Goal: Use online tool/utility: Utilize a website feature to perform a specific function

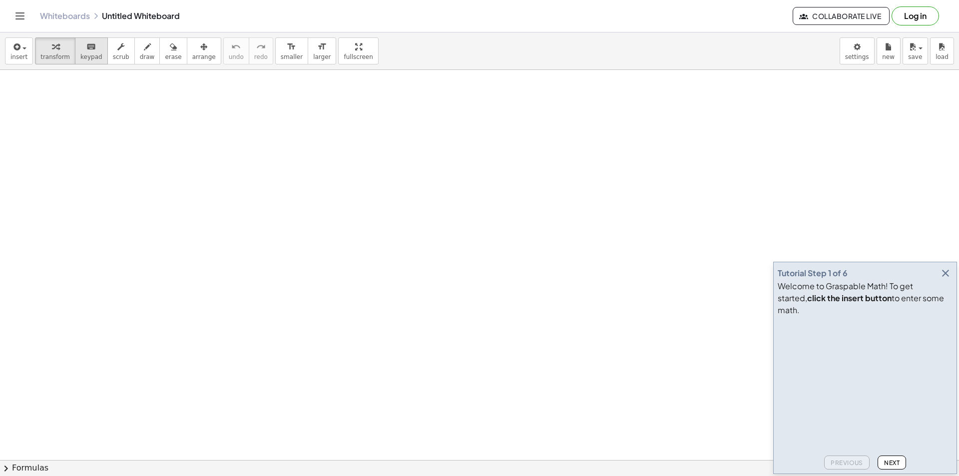
click at [90, 50] on div "keyboard" at bounding box center [91, 46] width 22 height 12
click at [86, 49] on icon "keyboard" at bounding box center [90, 47] width 9 height 12
click at [948, 279] on icon "button" at bounding box center [946, 273] width 12 height 12
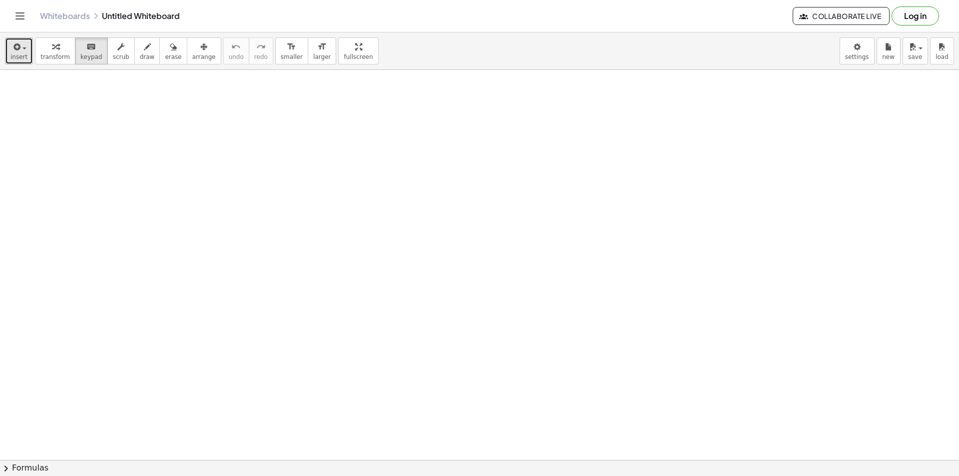
click at [18, 49] on icon "button" at bounding box center [15, 47] width 9 height 12
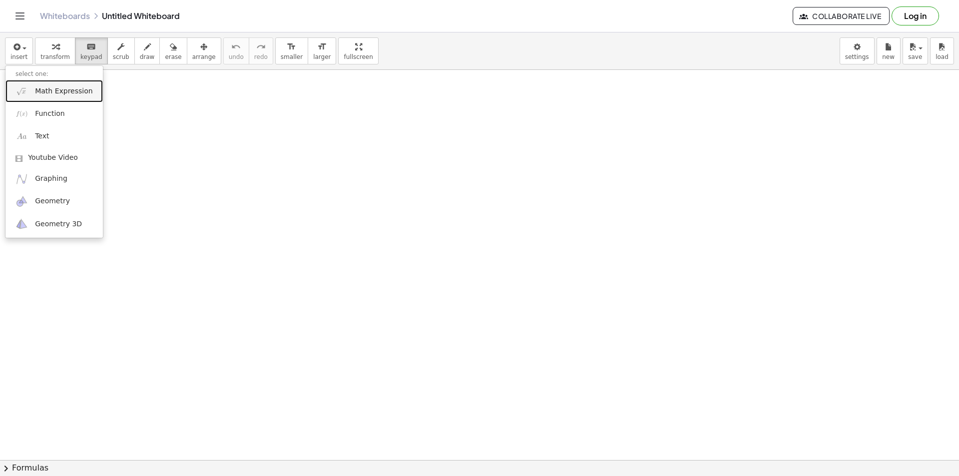
click at [50, 89] on span "Math Expression" at bounding box center [63, 91] width 57 height 10
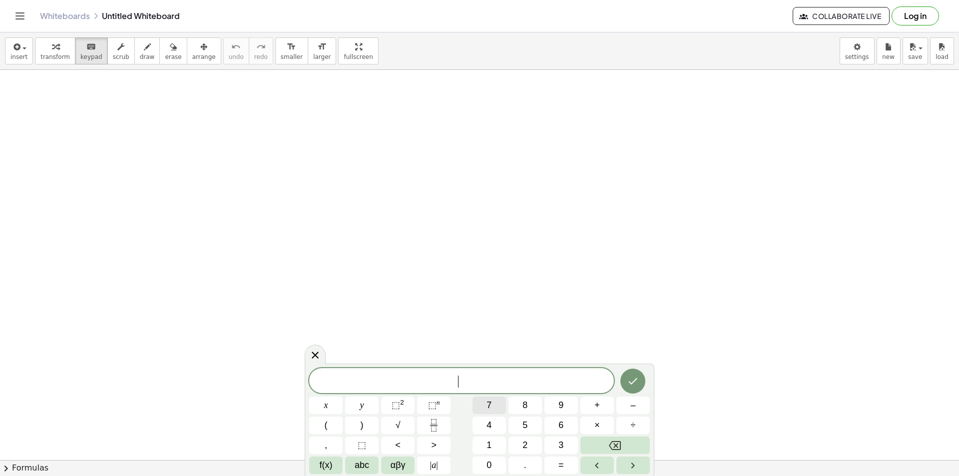
click at [494, 402] on button "7" at bounding box center [489, 405] width 33 height 17
click at [606, 422] on button "×" at bounding box center [596, 425] width 33 height 17
click at [564, 445] on button "3" at bounding box center [560, 445] width 33 height 17
click at [560, 461] on span "=" at bounding box center [560, 465] width 5 height 13
click at [632, 381] on icon "Done" at bounding box center [633, 381] width 12 height 12
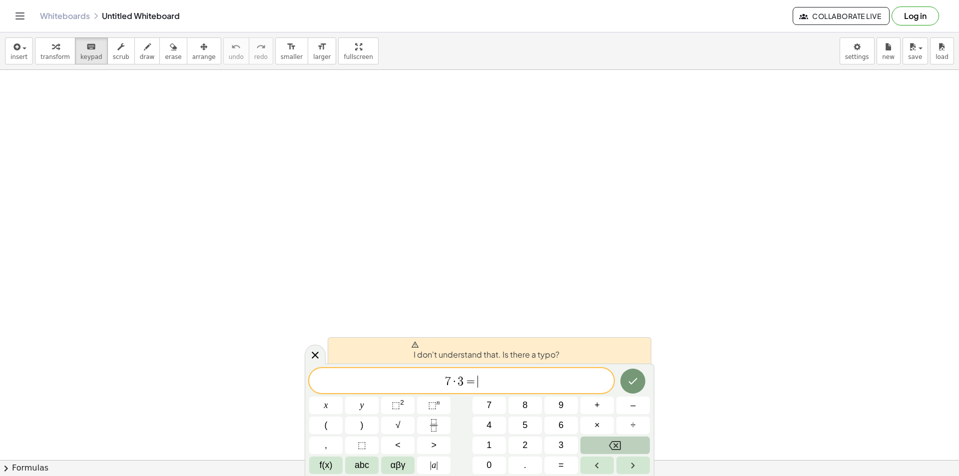
click at [610, 442] on icon "Backspace" at bounding box center [615, 446] width 12 height 12
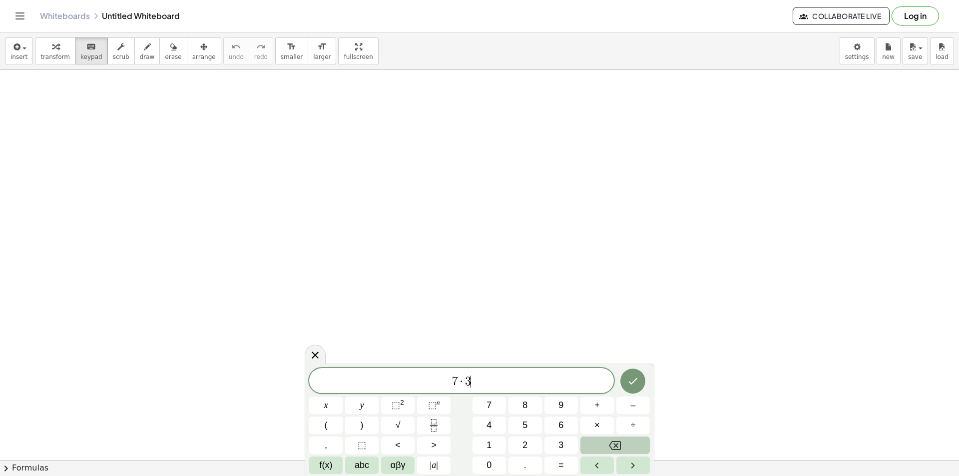
click at [610, 442] on icon "Backspace" at bounding box center [615, 446] width 12 height 12
click at [597, 426] on span "×" at bounding box center [596, 425] width 5 height 13
click at [562, 442] on span "3" at bounding box center [560, 445] width 5 height 13
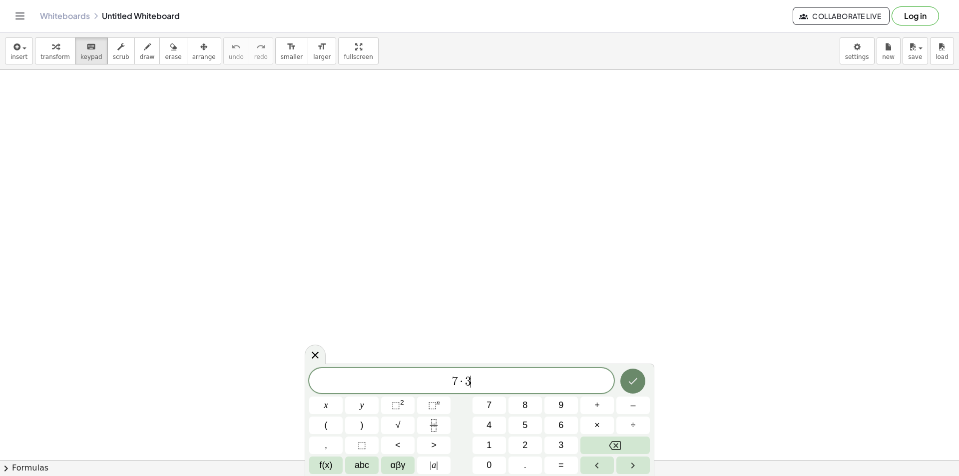
click at [633, 381] on icon "Done" at bounding box center [633, 381] width 12 height 12
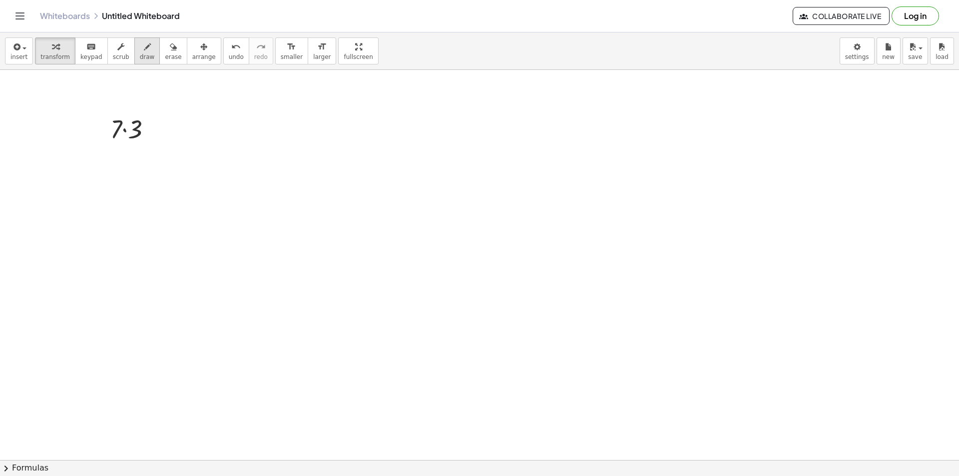
click at [144, 45] on icon "button" at bounding box center [147, 47] width 7 height 12
click at [154, 124] on div at bounding box center [479, 292] width 959 height 845
drag, startPoint x: 152, startPoint y: 130, endPoint x: 161, endPoint y: 130, distance: 9.0
click at [161, 130] on div at bounding box center [479, 292] width 959 height 845
drag, startPoint x: 153, startPoint y: 124, endPoint x: 165, endPoint y: 122, distance: 11.7
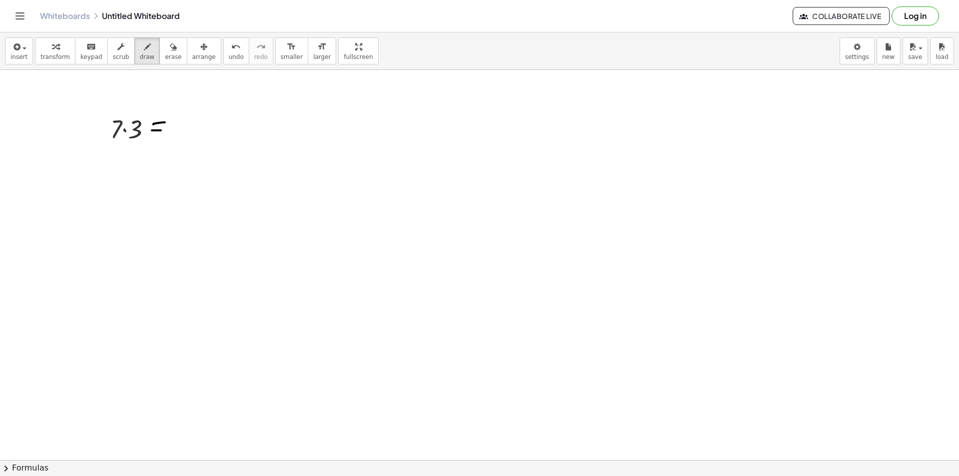
click at [165, 122] on div at bounding box center [479, 292] width 959 height 845
drag, startPoint x: 178, startPoint y: 117, endPoint x: 187, endPoint y: 134, distance: 19.2
click at [187, 134] on div at bounding box center [479, 292] width 959 height 845
drag, startPoint x: 193, startPoint y: 115, endPoint x: 194, endPoint y: 137, distance: 22.5
click at [194, 137] on div at bounding box center [479, 292] width 959 height 845
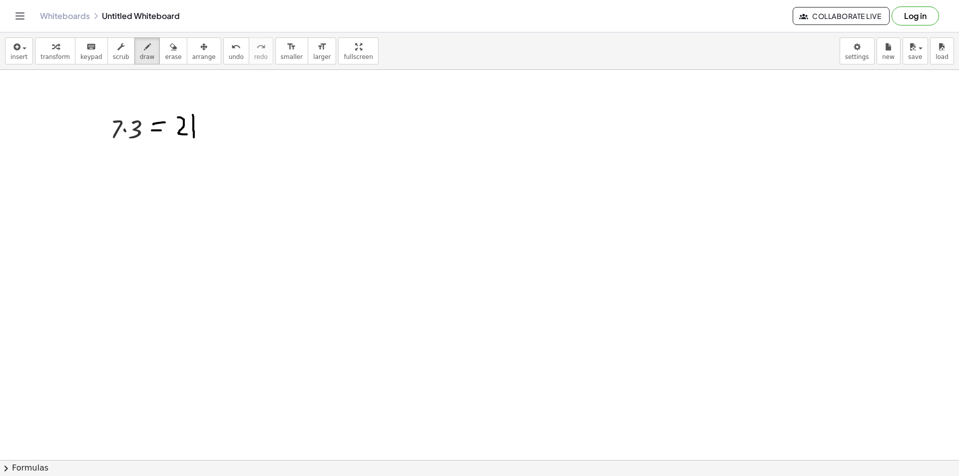
click at [124, 156] on div at bounding box center [479, 292] width 959 height 845
click at [86, 48] on icon "keyboard" at bounding box center [90, 47] width 9 height 12
click at [143, 131] on div at bounding box center [134, 128] width 59 height 34
click at [23, 50] on div "button" at bounding box center [18, 46] width 17 height 12
